Goal: Task Accomplishment & Management: Use online tool/utility

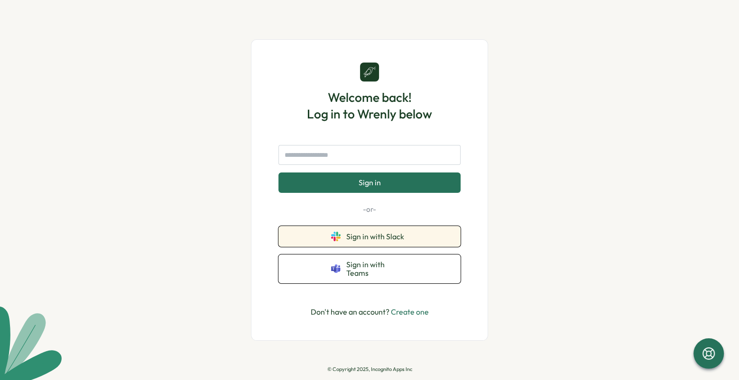
click at [394, 241] on span "Sign in with Slack" at bounding box center [377, 236] width 62 height 9
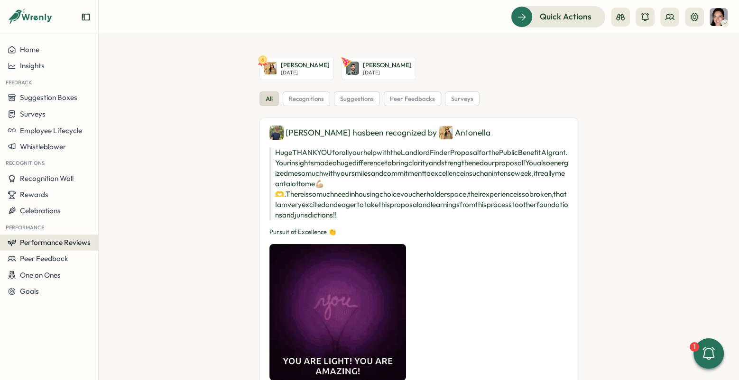
click at [79, 242] on span "Performance Reviews" at bounding box center [55, 242] width 71 height 9
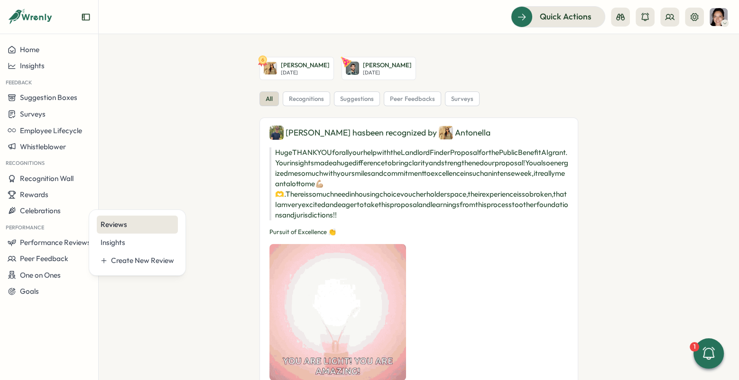
click at [119, 224] on div "Reviews" at bounding box center [137, 225] width 73 height 10
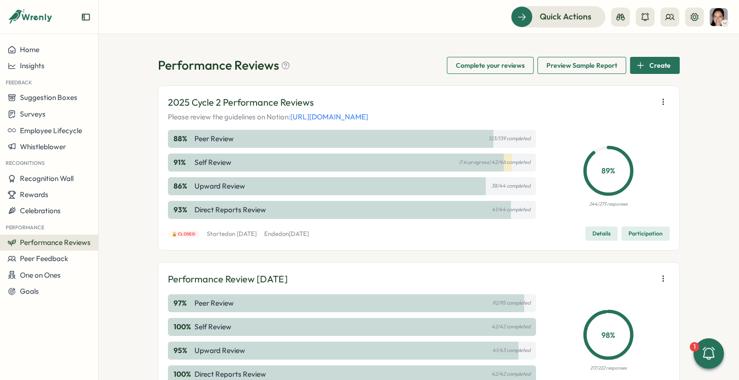
click at [661, 101] on icon "button" at bounding box center [662, 101] width 9 height 9
click at [641, 118] on button "Export responses" at bounding box center [602, 119] width 91 height 16
